Goal: Communication & Community: Answer question/provide support

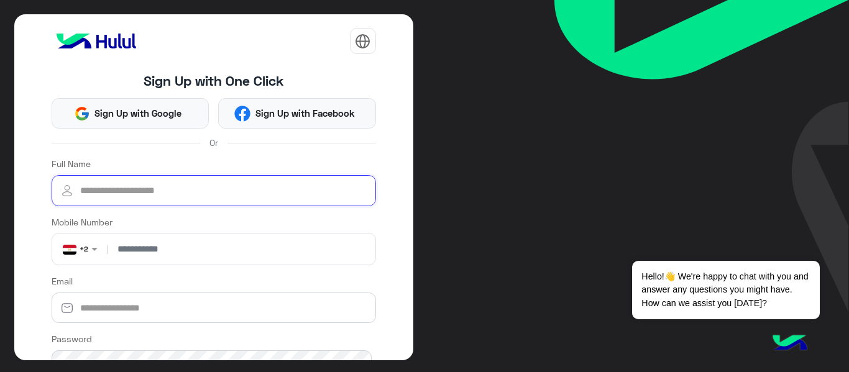
click at [207, 199] on input "Full Name" at bounding box center [214, 190] width 324 height 31
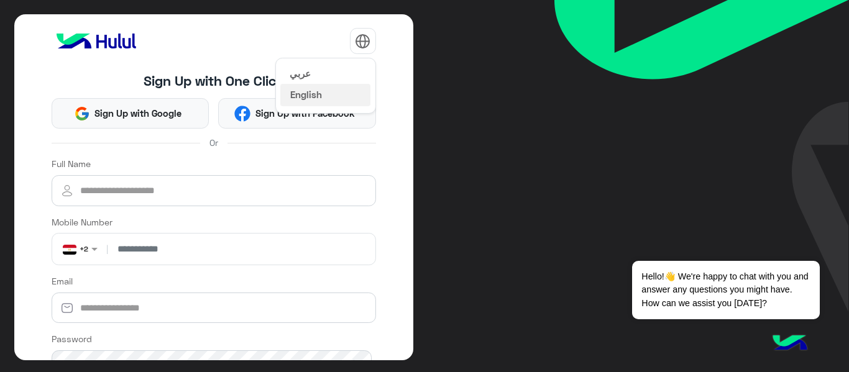
click at [316, 71] on button "عربي" at bounding box center [325, 73] width 90 height 21
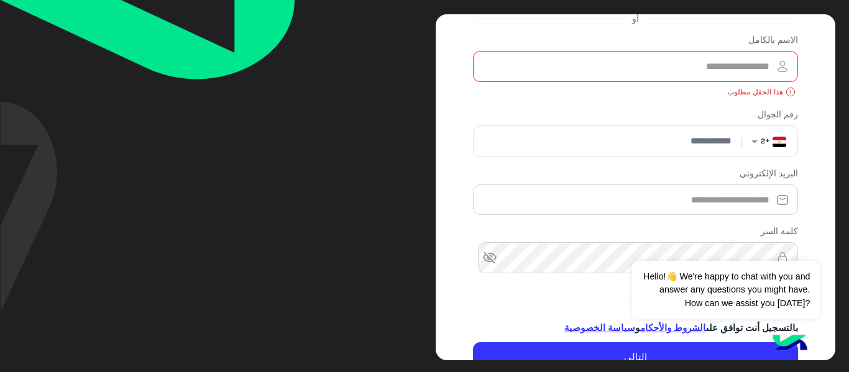
scroll to position [165, 0]
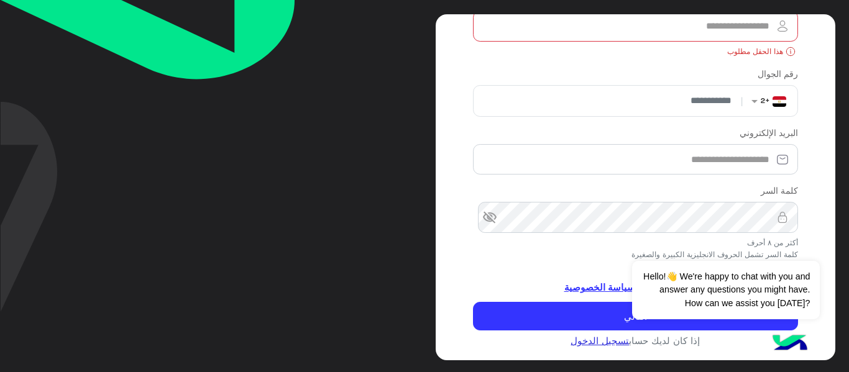
click at [611, 339] on link "تسجيل الدخول" at bounding box center [599, 340] width 58 height 11
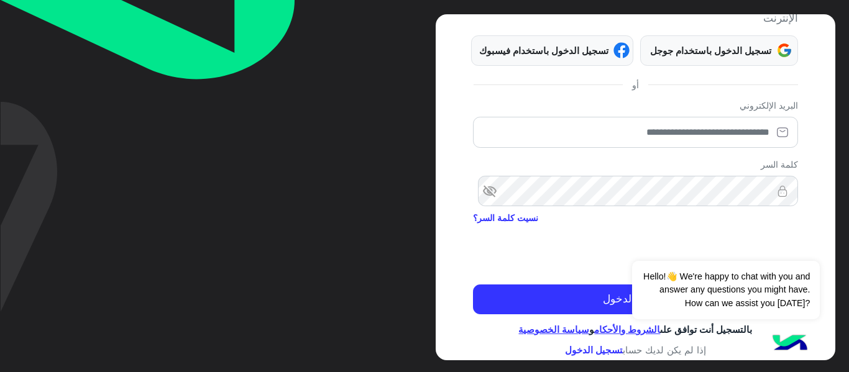
scroll to position [133, 0]
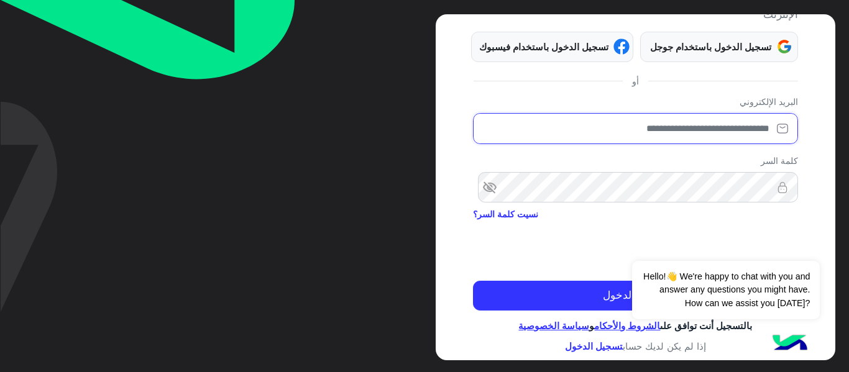
click at [729, 133] on input "email" at bounding box center [635, 128] width 324 height 31
type input "*"
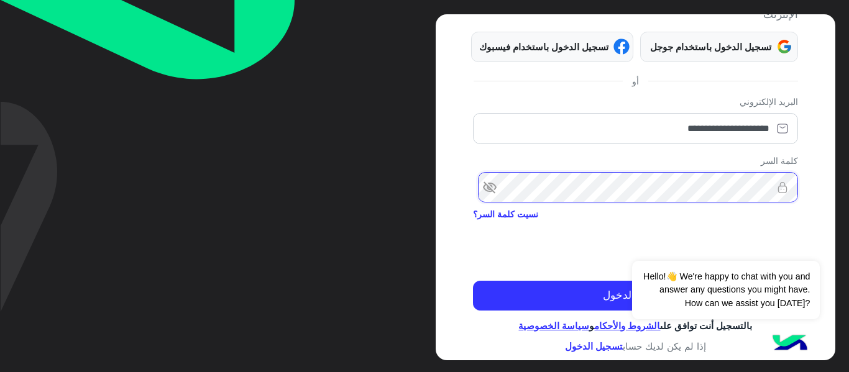
scroll to position [0, 0]
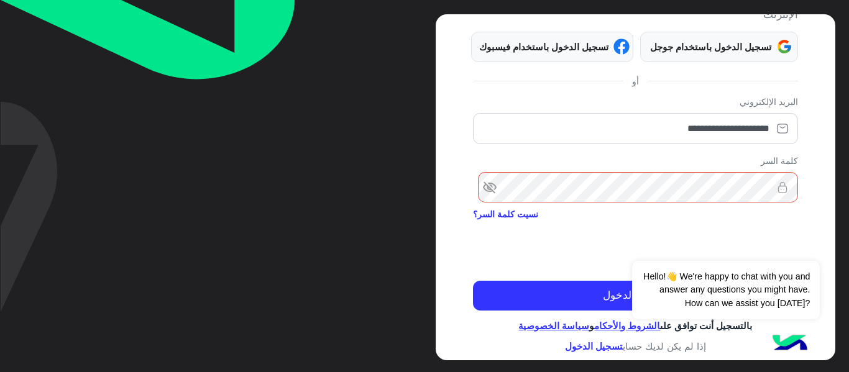
click at [491, 188] on span "visibility_off" at bounding box center [484, 187] width 22 height 22
click at [768, 188] on img at bounding box center [782, 187] width 31 height 12
click at [767, 190] on img at bounding box center [782, 187] width 31 height 12
click at [767, 187] on img at bounding box center [782, 187] width 31 height 12
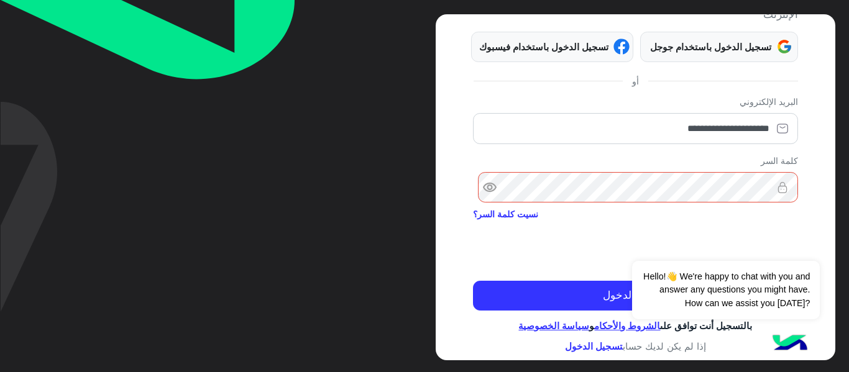
click at [768, 188] on img at bounding box center [782, 187] width 31 height 12
click at [768, 184] on img at bounding box center [782, 187] width 31 height 12
click at [767, 186] on img at bounding box center [782, 187] width 31 height 12
click at [770, 185] on img at bounding box center [782, 187] width 31 height 12
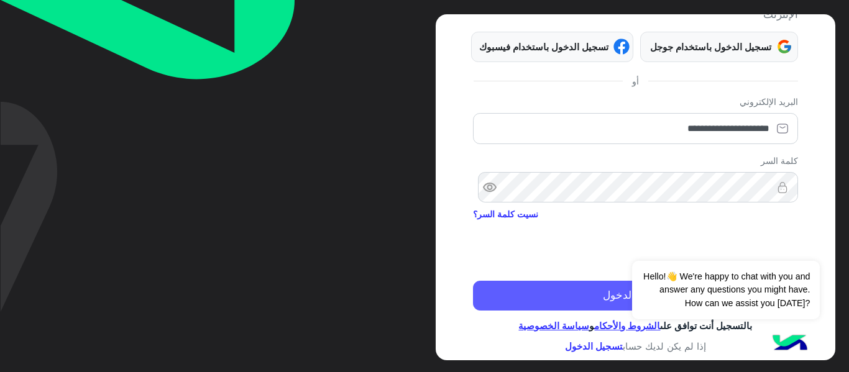
click at [565, 294] on button "تسجيل الدخول" at bounding box center [635, 296] width 324 height 30
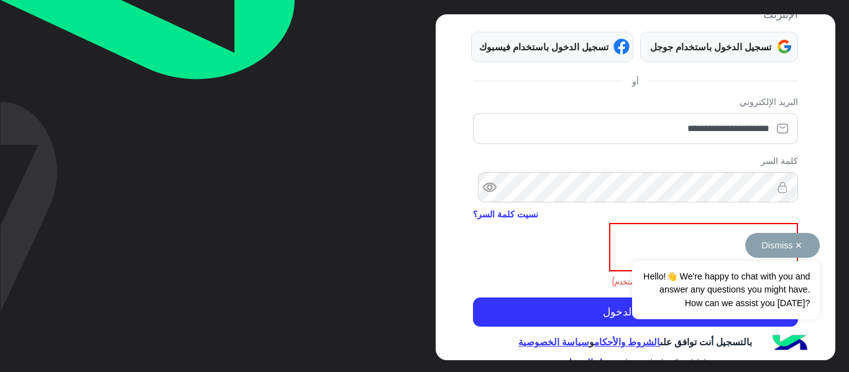
click at [783, 249] on button "Dismiss ✕" at bounding box center [782, 245] width 75 height 25
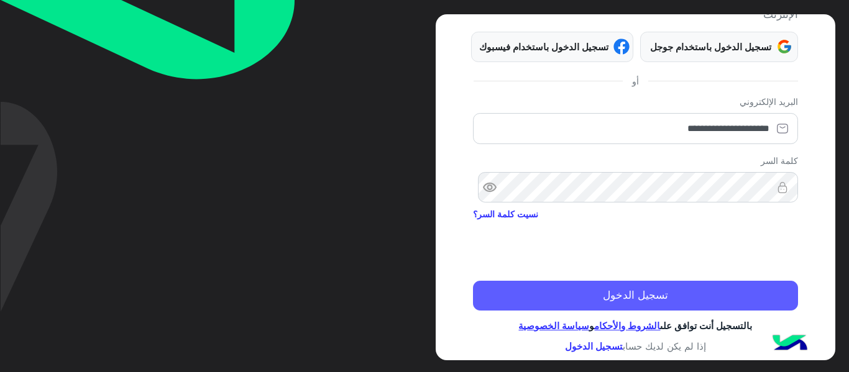
click at [747, 296] on button "تسجيل الدخول" at bounding box center [635, 296] width 324 height 30
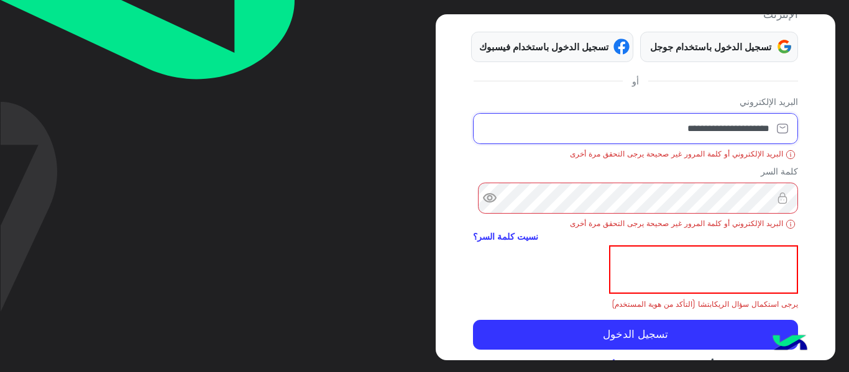
click at [726, 134] on input "**********" at bounding box center [635, 128] width 324 height 31
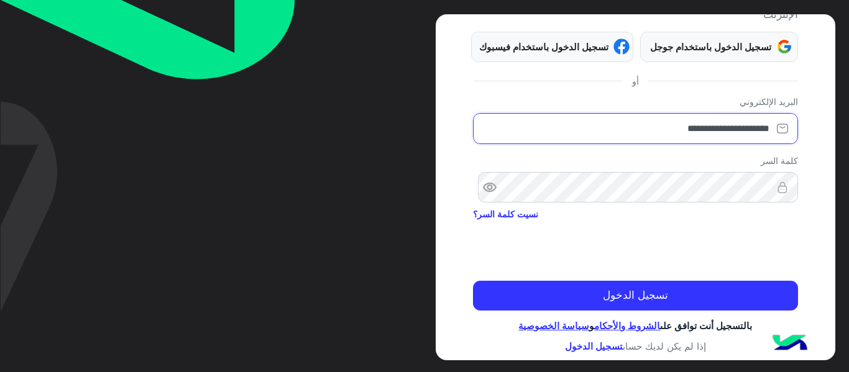
click at [696, 133] on input "**********" at bounding box center [635, 128] width 324 height 31
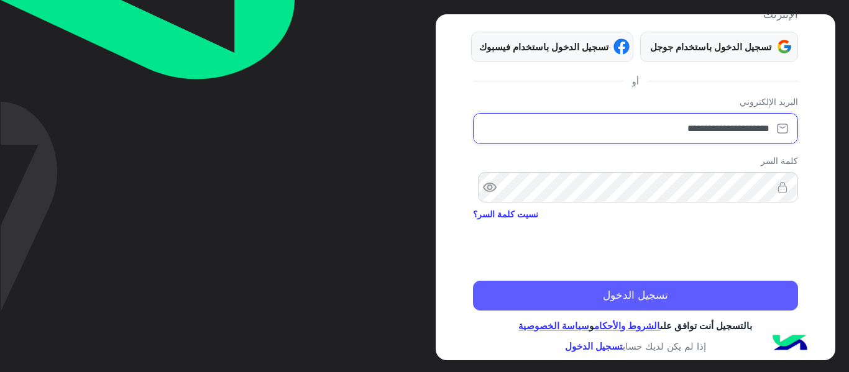
type input "**********"
click at [703, 291] on button "تسجيل الدخول" at bounding box center [635, 296] width 324 height 30
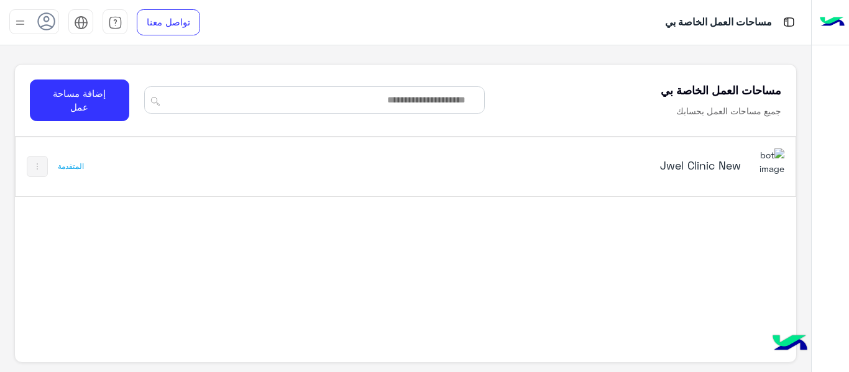
click at [682, 171] on h5 "Jwel Clinic New" at bounding box center [604, 165] width 273 height 15
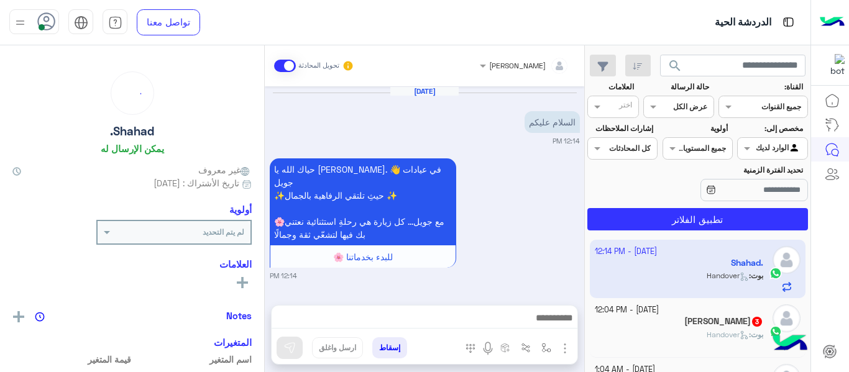
scroll to position [525, 0]
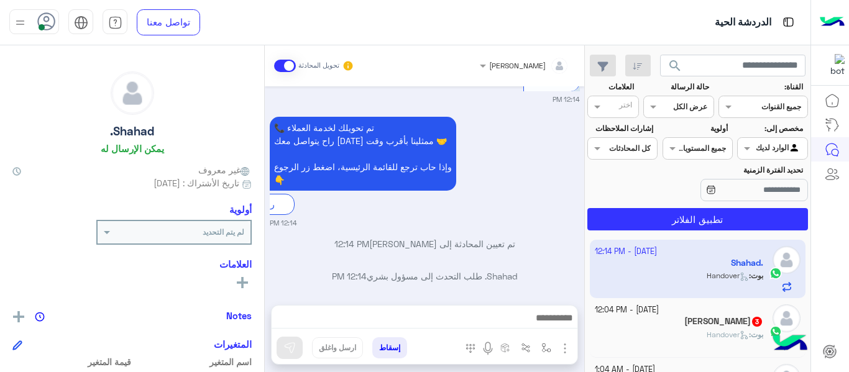
click at [678, 107] on input "text" at bounding box center [692, 105] width 29 height 11
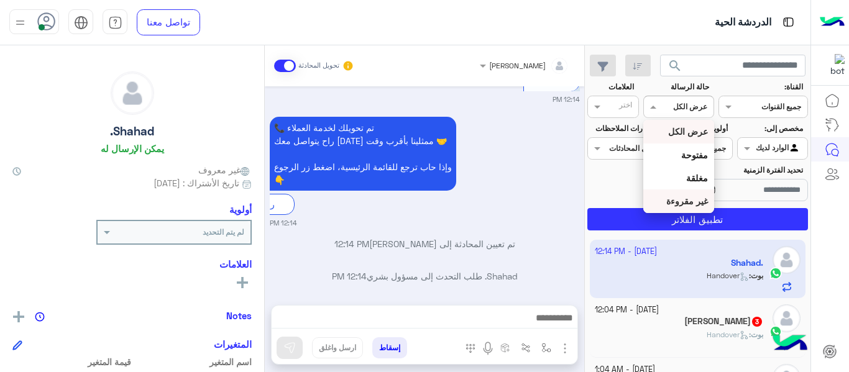
click at [693, 199] on b "غير مقروءة" at bounding box center [687, 201] width 42 height 11
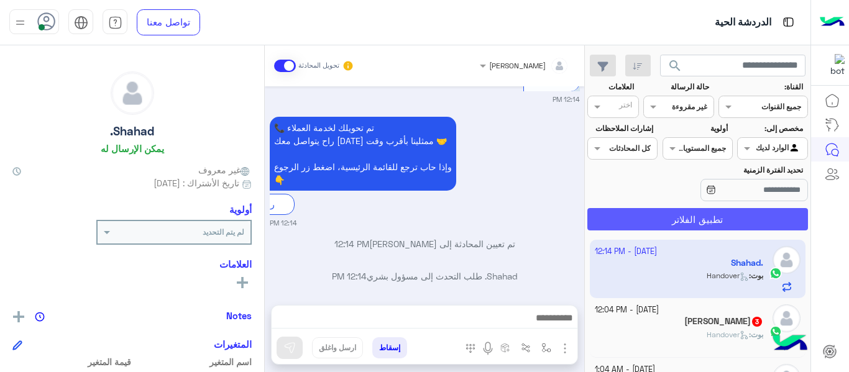
click at [707, 219] on button "تطبيق الفلاتر" at bounding box center [697, 219] width 221 height 22
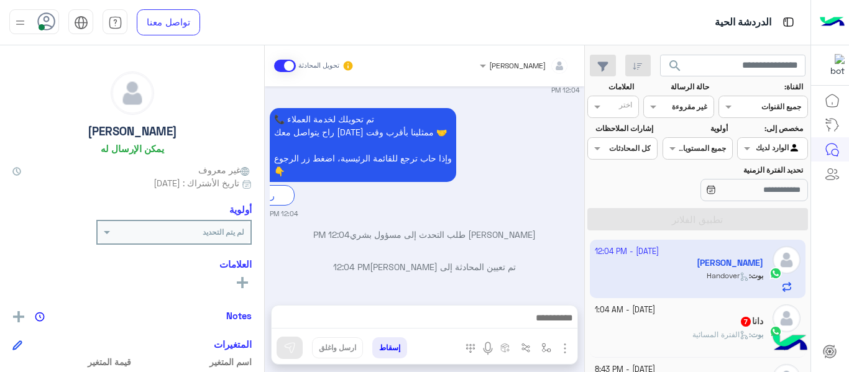
click at [693, 329] on p "بوت : الفترة المسائية" at bounding box center [727, 334] width 71 height 11
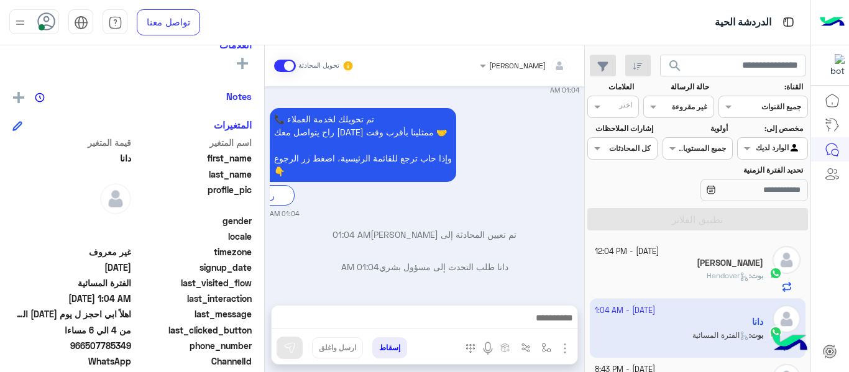
scroll to position [218, 0]
drag, startPoint x: 88, startPoint y: 349, endPoint x: 132, endPoint y: 346, distance: 43.6
click at [131, 346] on span "966507785349" at bounding box center [71, 346] width 119 height 13
copy span "507785349"
click at [89, 349] on span "966507785349" at bounding box center [71, 346] width 119 height 13
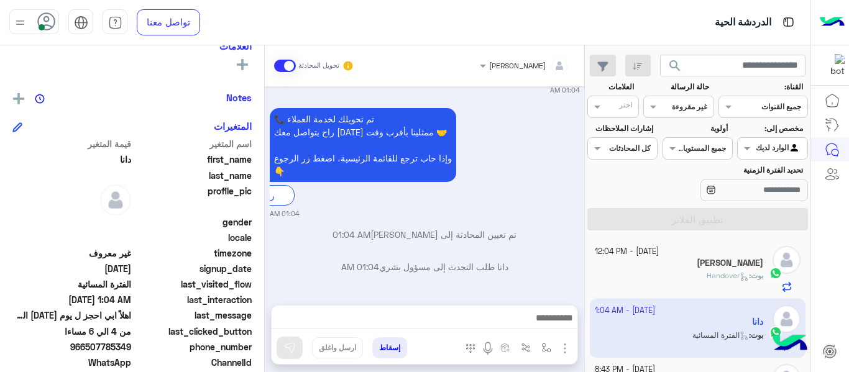
drag, startPoint x: 88, startPoint y: 349, endPoint x: 133, endPoint y: 346, distance: 44.8
click at [133, 346] on div "phone_number [PHONE_NUMBER]" at bounding box center [131, 348] width 239 height 16
copy span "507785349"
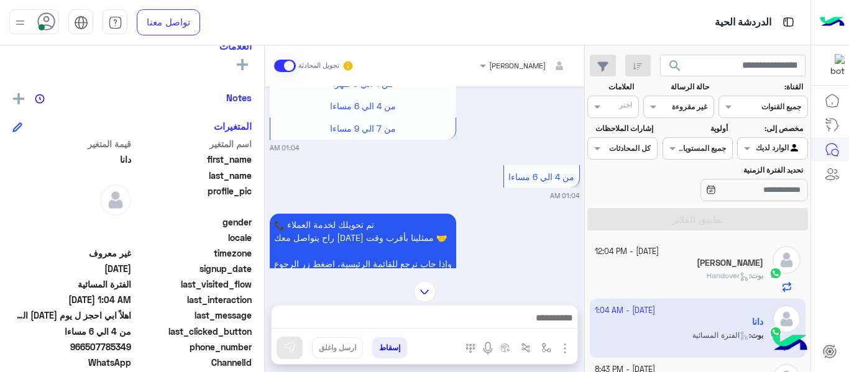
scroll to position [911, 0]
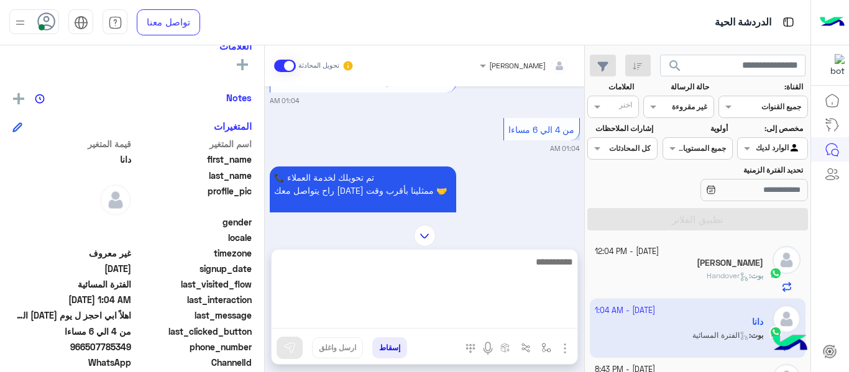
click at [508, 319] on textarea at bounding box center [424, 291] width 306 height 75
type textarea "**********"
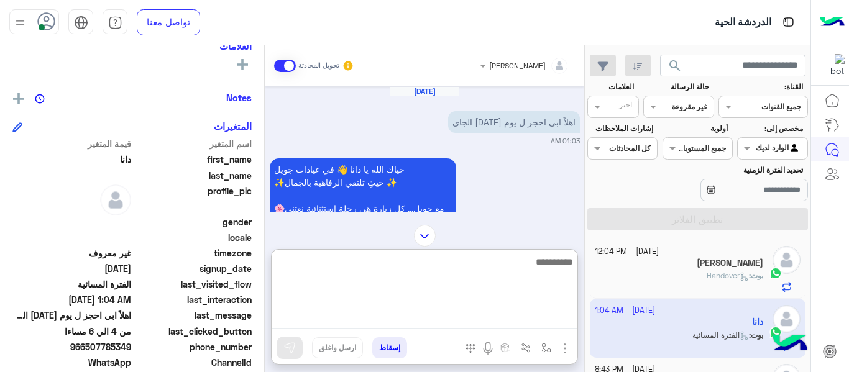
scroll to position [1109, 0]
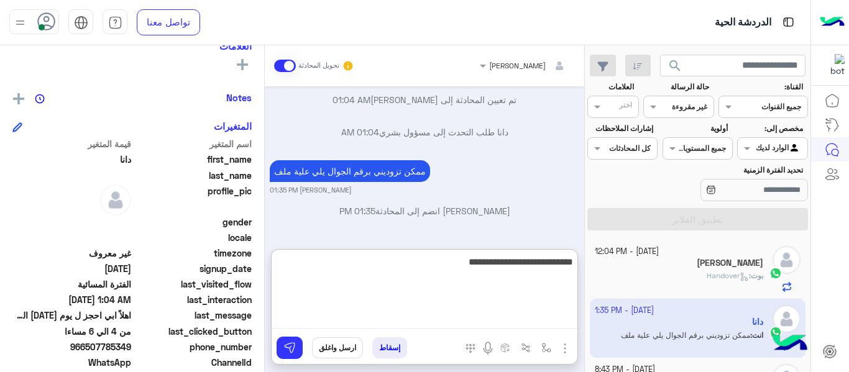
type textarea "**********"
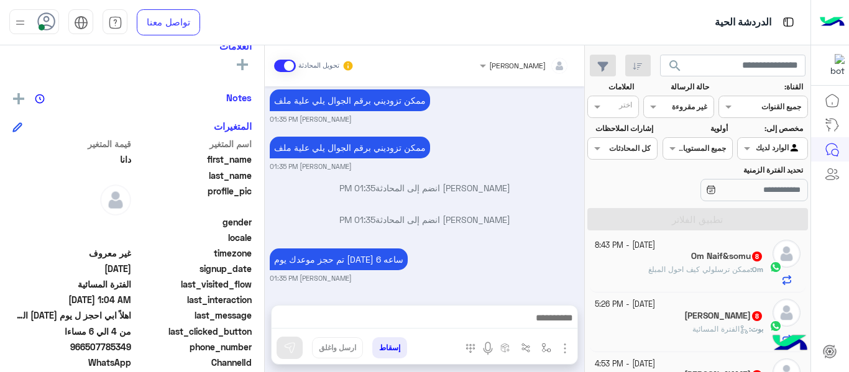
scroll to position [0, 0]
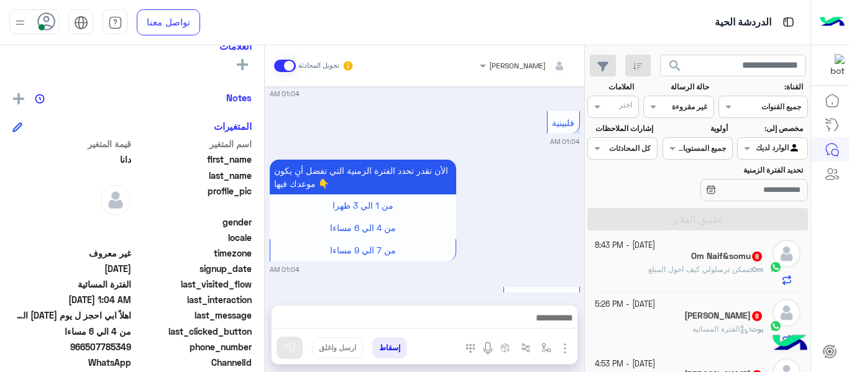
click at [723, 269] on span "ممكن ترسلولي كيف احول المبلغ" at bounding box center [699, 269] width 102 height 9
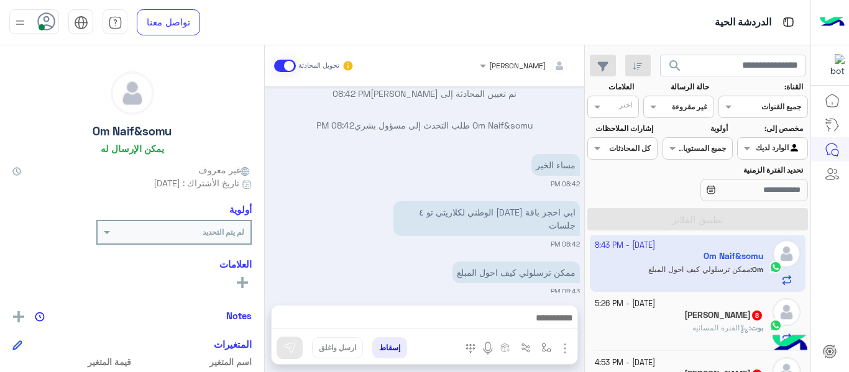
scroll to position [800, 0]
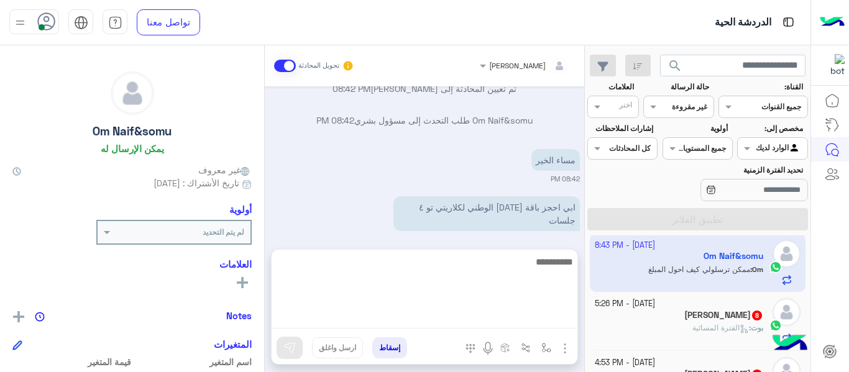
click at [524, 312] on textarea at bounding box center [424, 291] width 306 height 75
type textarea "**********"
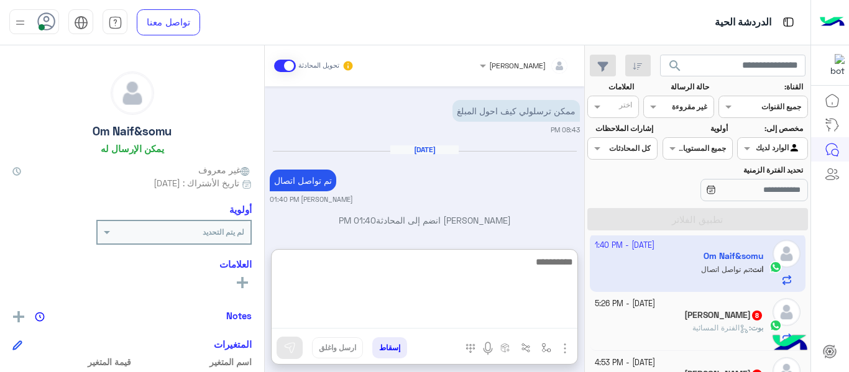
scroll to position [957, 0]
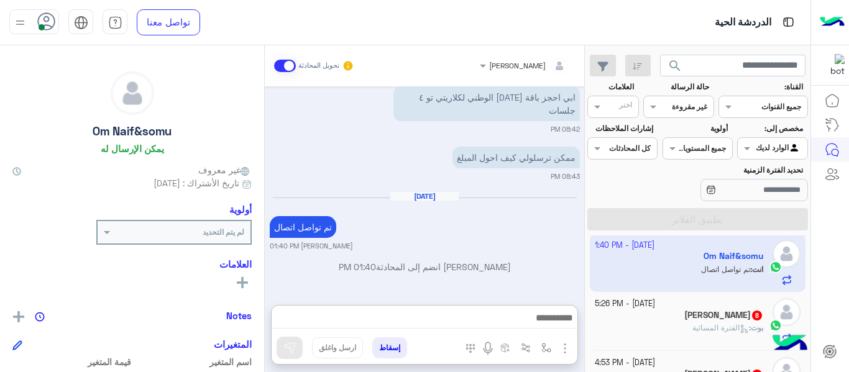
click at [723, 319] on h5 "[PERSON_NAME] 8" at bounding box center [723, 315] width 79 height 11
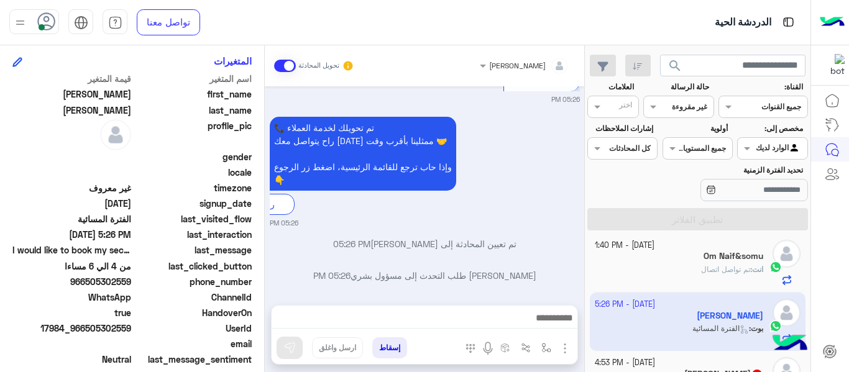
scroll to position [312, 0]
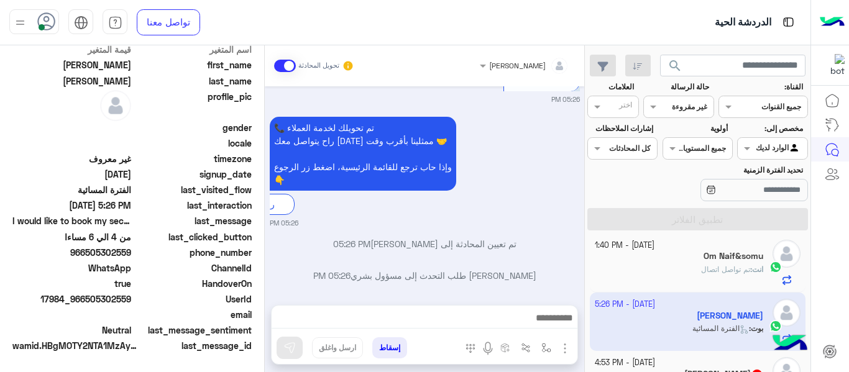
drag, startPoint x: 88, startPoint y: 253, endPoint x: 133, endPoint y: 255, distance: 45.4
click at [133, 255] on div "phone_number [PHONE_NUMBER]" at bounding box center [131, 254] width 239 height 16
copy span "505302559"
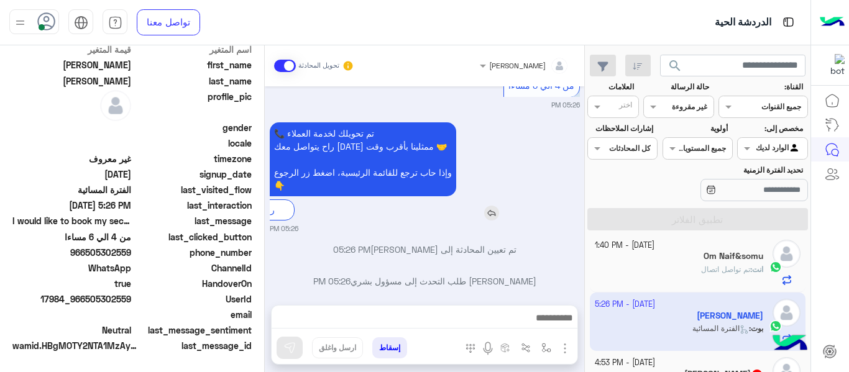
scroll to position [1165, 0]
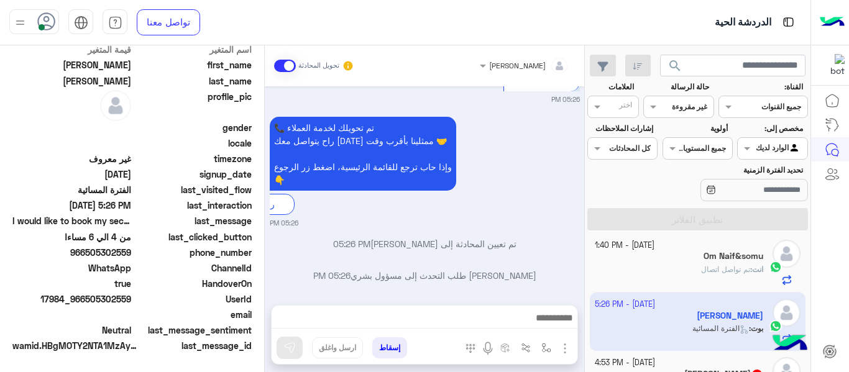
drag, startPoint x: 120, startPoint y: 261, endPoint x: 89, endPoint y: 253, distance: 31.9
click at [89, 253] on span "966505302559" at bounding box center [71, 252] width 119 height 13
click at [101, 256] on span "966505302559" at bounding box center [71, 252] width 119 height 13
click at [89, 257] on span "966505302559" at bounding box center [71, 252] width 119 height 13
click at [88, 257] on span "966505302559" at bounding box center [71, 252] width 119 height 13
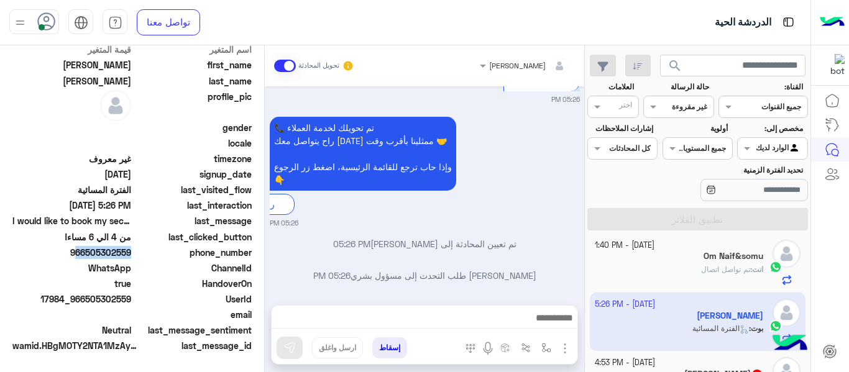
click at [88, 257] on span "966505302559" at bounding box center [71, 252] width 119 height 13
click at [88, 255] on span "966505302559" at bounding box center [71, 252] width 119 height 13
drag, startPoint x: 86, startPoint y: 253, endPoint x: 131, endPoint y: 252, distance: 45.4
click at [131, 252] on span "966505302559" at bounding box center [71, 252] width 119 height 13
copy span "505302559"
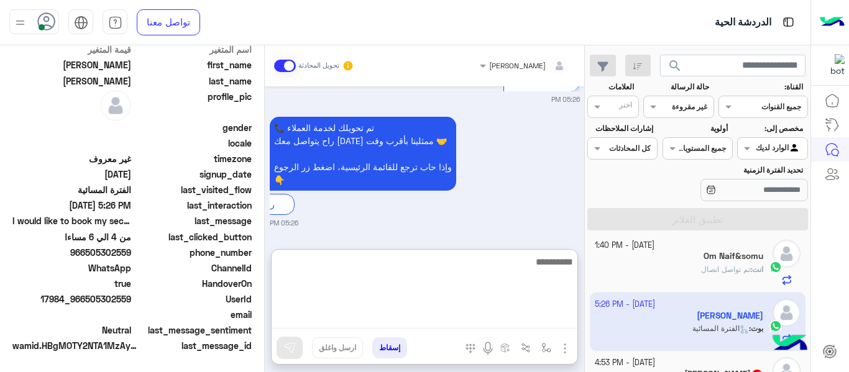
click at [501, 318] on textarea at bounding box center [424, 291] width 306 height 75
type textarea "**********"
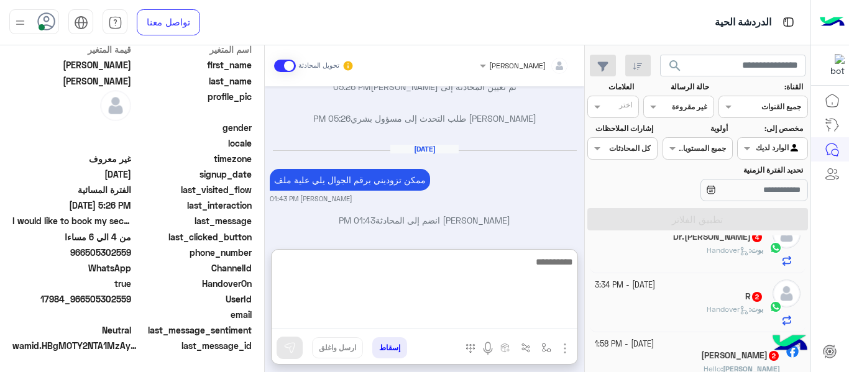
scroll to position [340, 0]
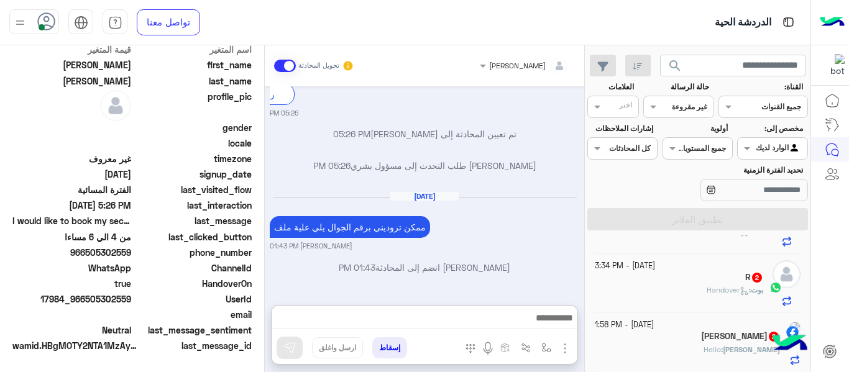
click at [718, 335] on h5 "[PERSON_NAME] 2" at bounding box center [740, 336] width 79 height 11
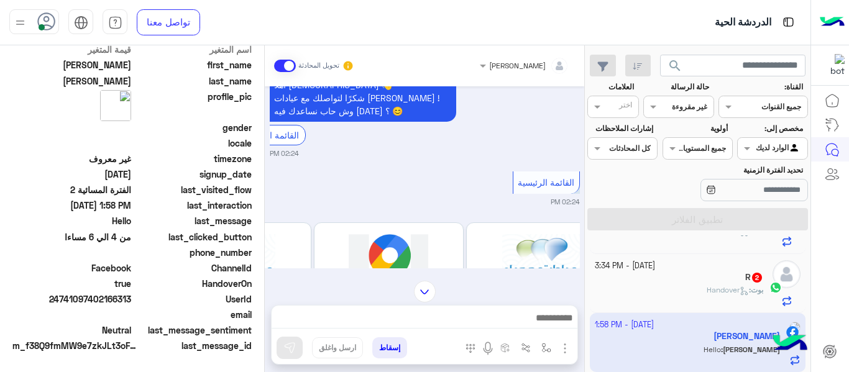
click at [424, 294] on img at bounding box center [425, 292] width 22 height 22
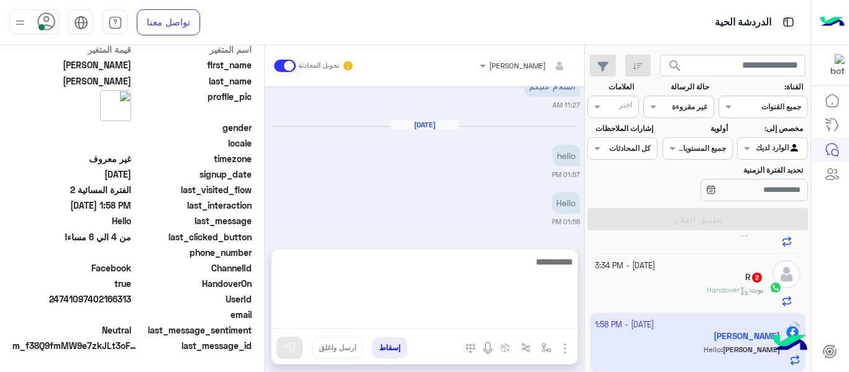
click at [509, 317] on textarea at bounding box center [424, 291] width 306 height 75
type textarea "*"
type textarea "**********"
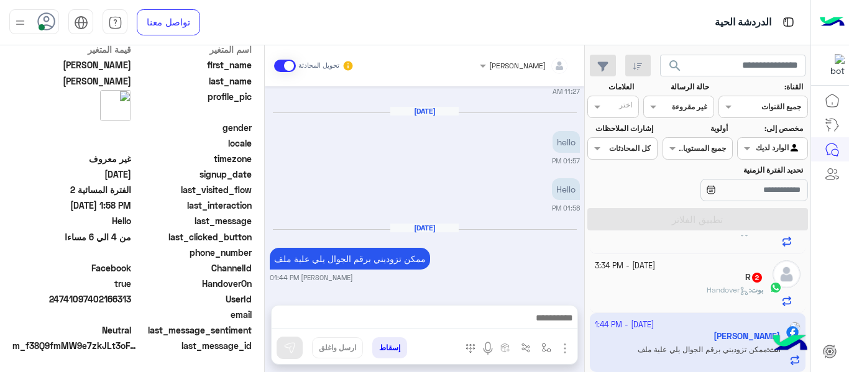
scroll to position [0, 0]
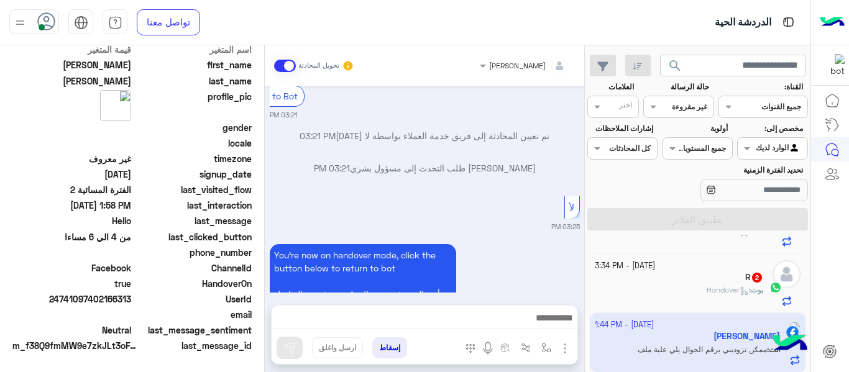
click at [737, 275] on div "R 2" at bounding box center [679, 278] width 169 height 13
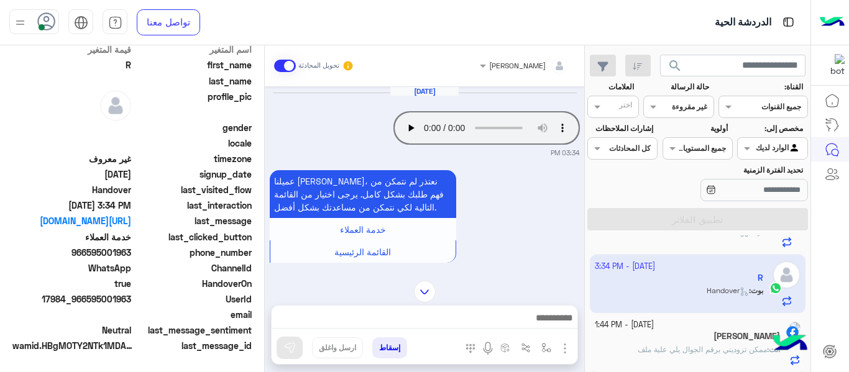
click at [639, 17] on div "الدردشة الحية" at bounding box center [540, 22] width 540 height 45
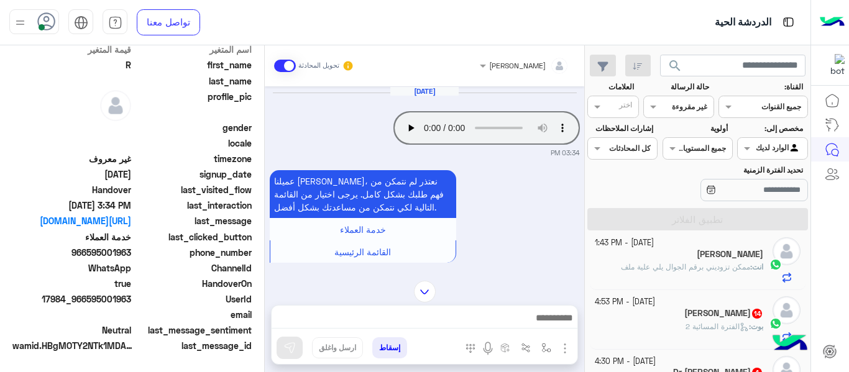
scroll to position [249, 0]
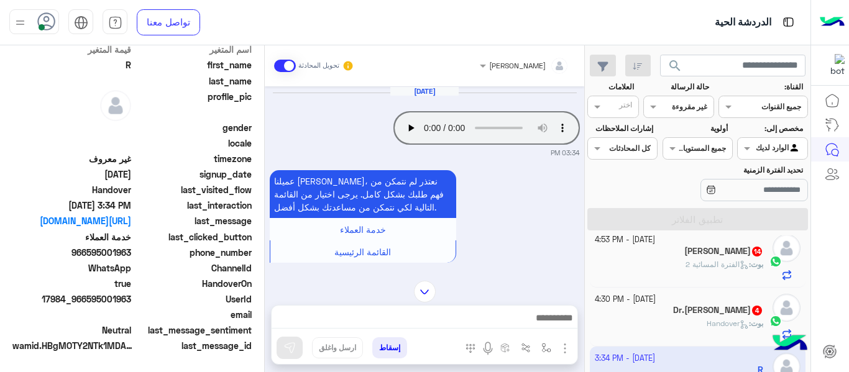
click at [725, 262] on span "الفترة المسائية 2" at bounding box center [716, 264] width 63 height 9
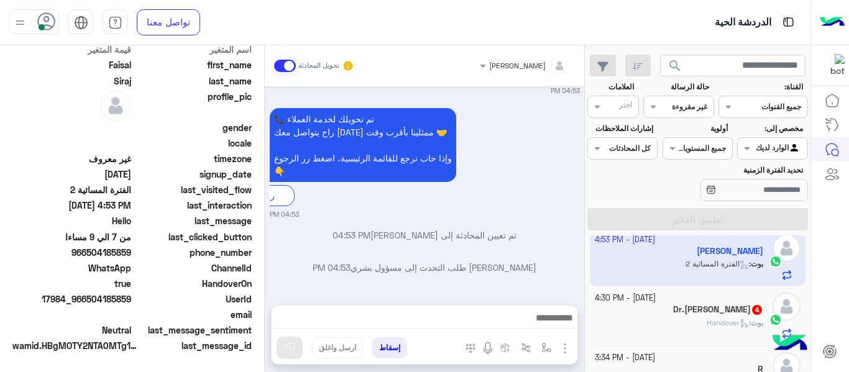
scroll to position [1203, 0]
drag, startPoint x: 88, startPoint y: 257, endPoint x: 125, endPoint y: 248, distance: 38.3
click at [124, 248] on span "966504185859" at bounding box center [71, 252] width 119 height 13
click at [134, 254] on div "phone_number [PHONE_NUMBER]" at bounding box center [131, 254] width 239 height 16
drag, startPoint x: 89, startPoint y: 253, endPoint x: 132, endPoint y: 254, distance: 42.9
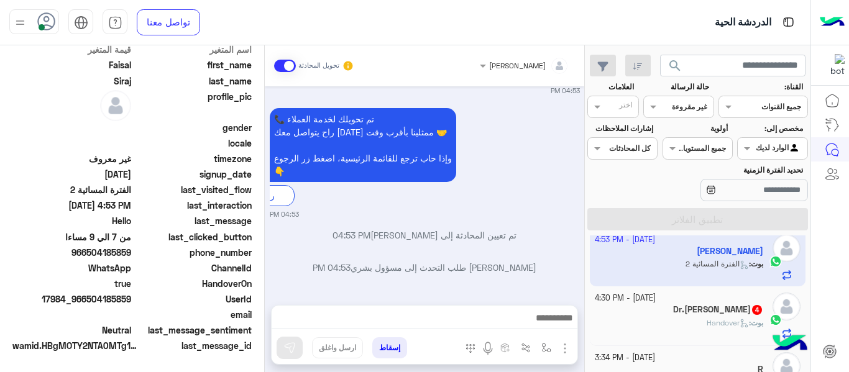
click at [131, 254] on span "966504185859" at bounding box center [71, 252] width 119 height 13
copy span "504185859"
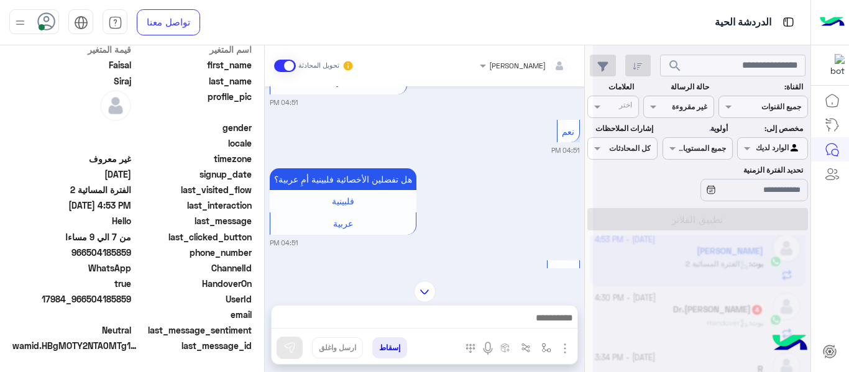
scroll to position [589, 0]
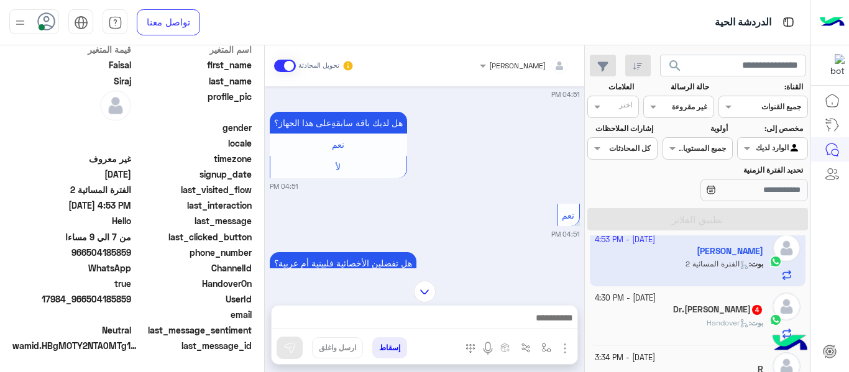
click at [427, 292] on img at bounding box center [425, 292] width 22 height 22
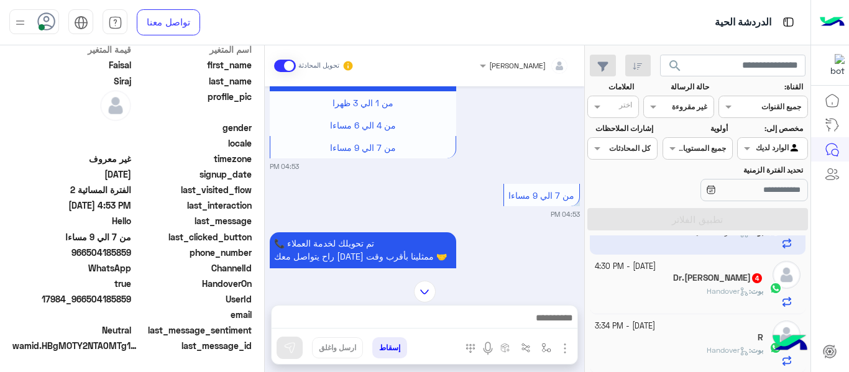
scroll to position [278, 0]
click at [422, 293] on img at bounding box center [425, 292] width 22 height 22
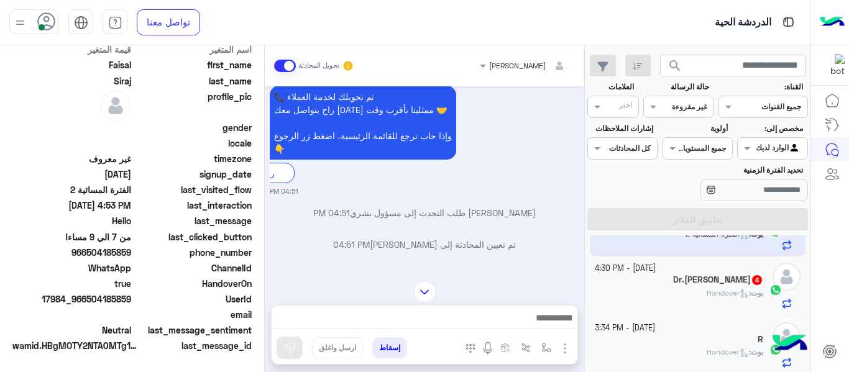
click at [427, 296] on img at bounding box center [425, 292] width 22 height 22
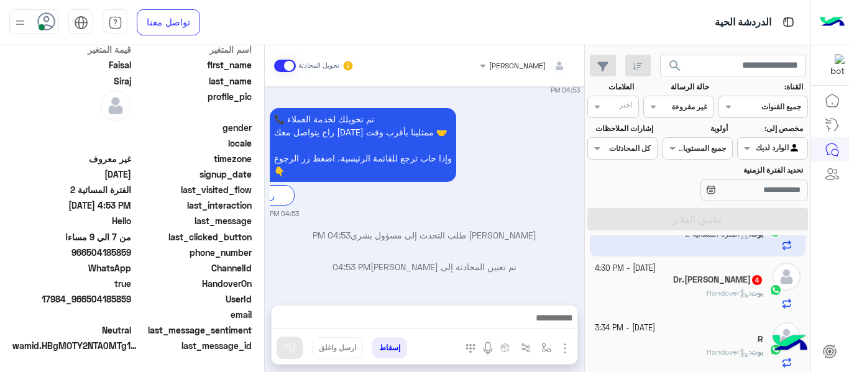
copy span "504185859"
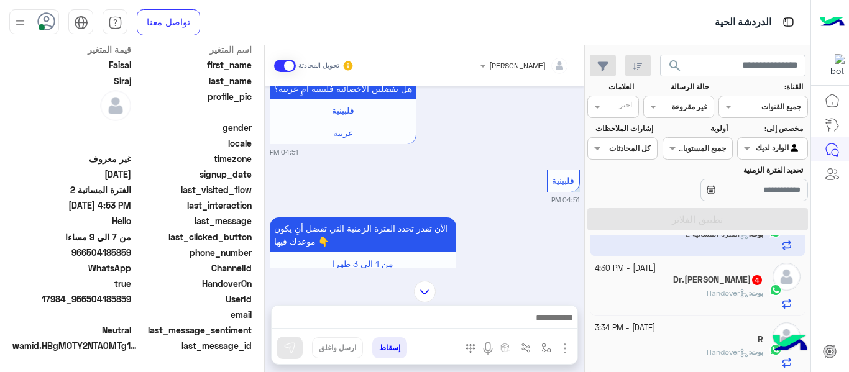
scroll to position [1257, 0]
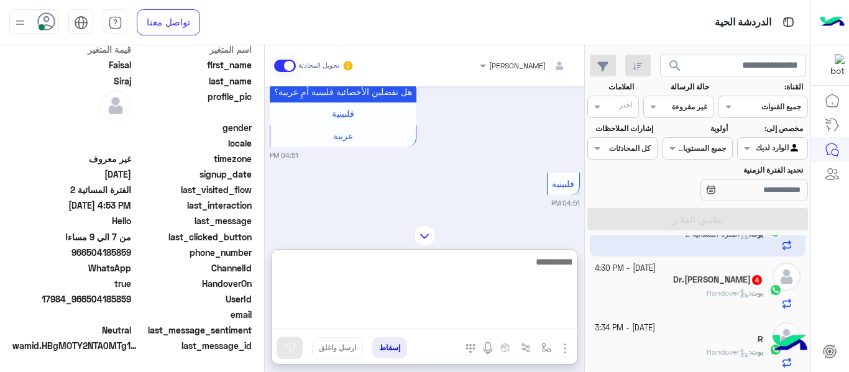
click at [480, 323] on textarea at bounding box center [424, 291] width 306 height 75
type textarea "**********"
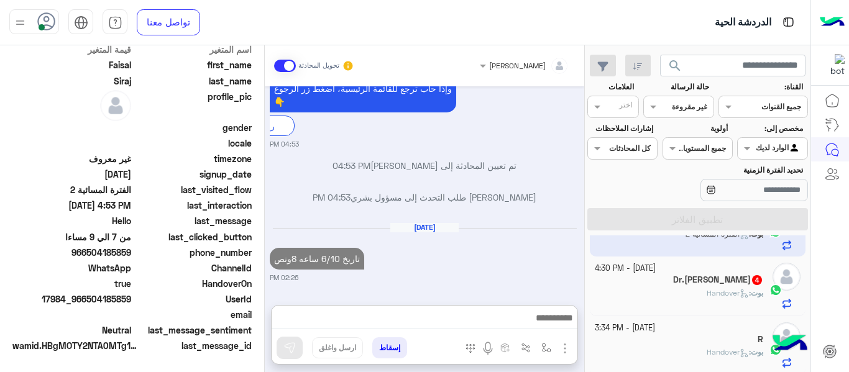
click at [708, 290] on span "Handover" at bounding box center [727, 292] width 42 height 9
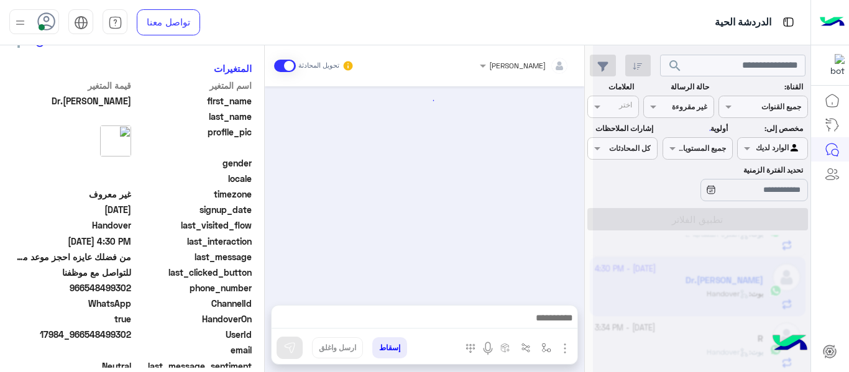
scroll to position [348, 0]
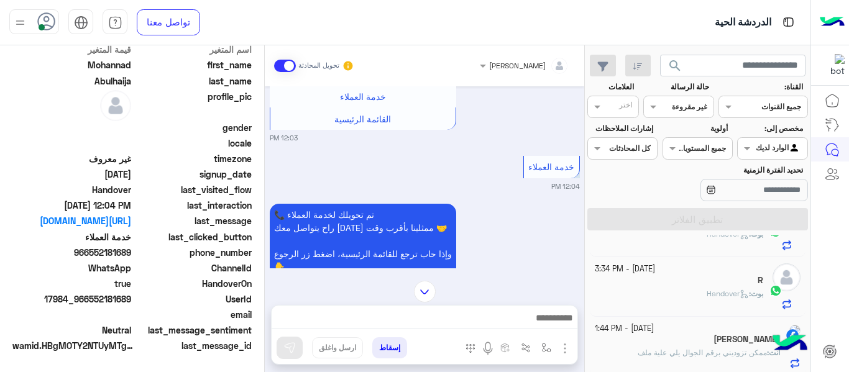
scroll to position [1118, 0]
drag, startPoint x: 590, startPoint y: 347, endPoint x: 586, endPoint y: 341, distance: 7.6
click at [590, 347] on div "[DATE] - 12:04 PM [PERSON_NAME] : Handover [DATE] - 1:35 PM دانا انت : تم حجز م…" at bounding box center [698, 306] width 226 height 142
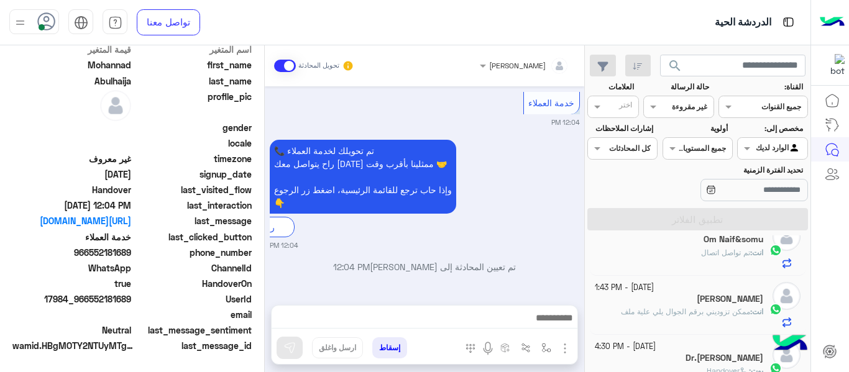
scroll to position [281, 0]
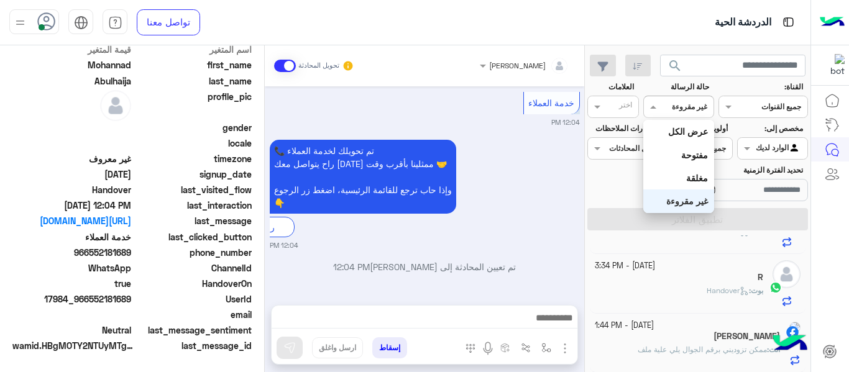
click at [677, 117] on div "القناه غير مقروءة" at bounding box center [678, 107] width 70 height 22
click at [692, 198] on b "غير مقروءة" at bounding box center [687, 201] width 42 height 11
